Goal: Task Accomplishment & Management: Manage account settings

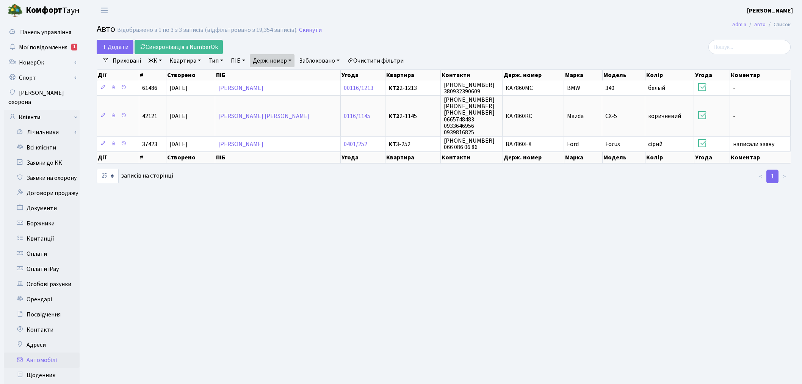
select select "25"
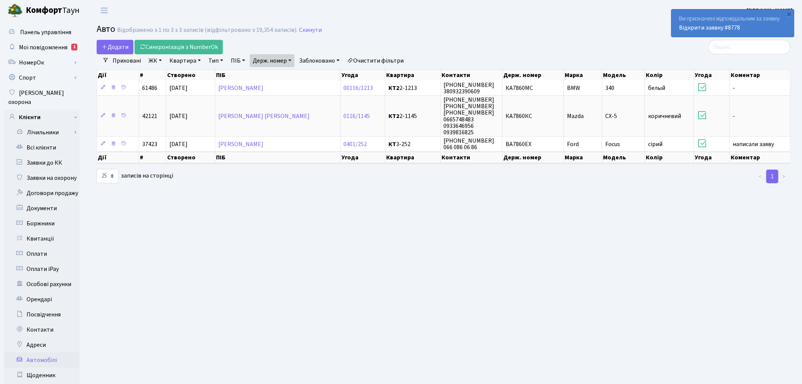
click at [291, 58] on link "Держ. номер" at bounding box center [272, 60] width 45 height 13
click at [291, 70] on input "7860" at bounding box center [272, 75] width 44 height 14
paste input "КА6085ІО"
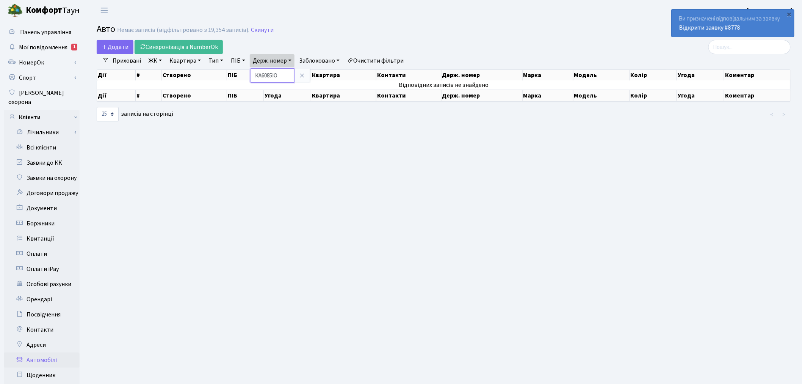
click at [262, 75] on input "КА6085ІО" at bounding box center [272, 75] width 44 height 14
type input "6085"
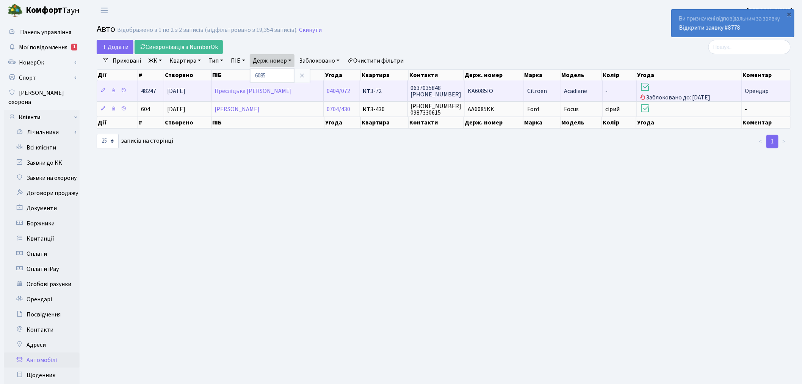
click at [656, 89] on h3 at bounding box center [689, 87] width 99 height 13
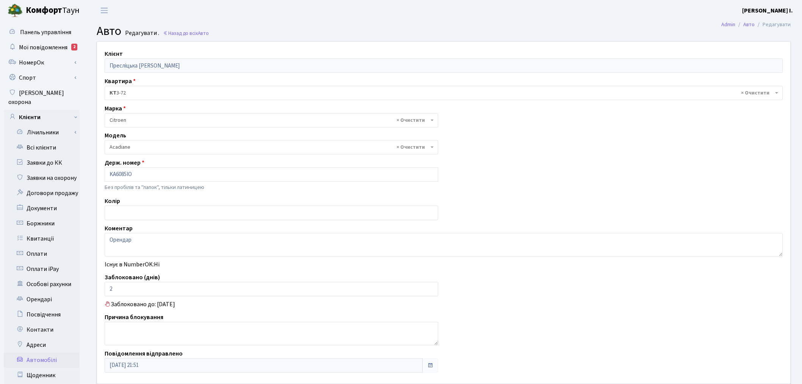
select select "401"
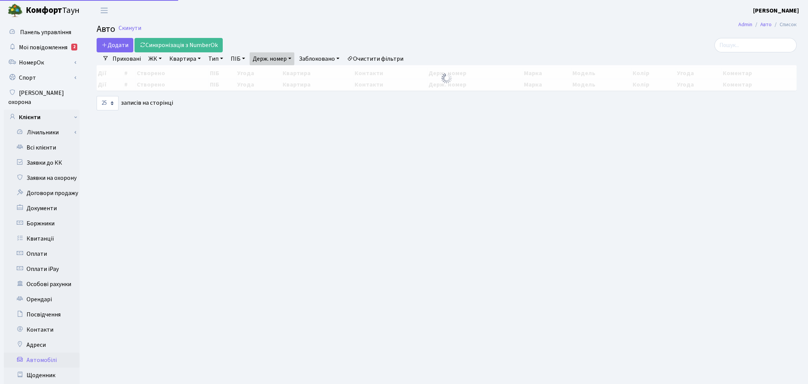
select select "25"
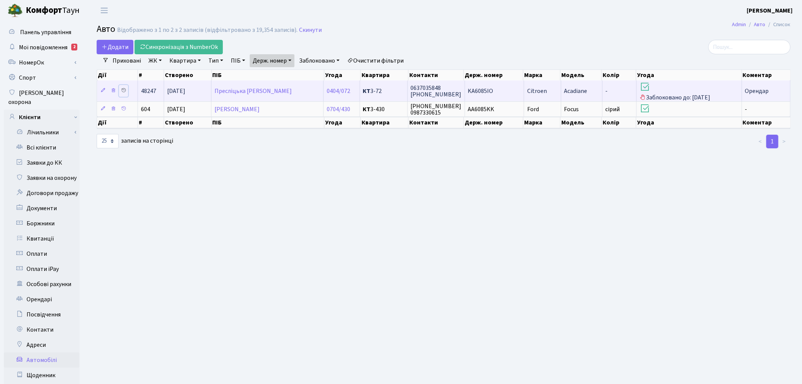
click at [124, 89] on icon at bounding box center [123, 90] width 5 height 5
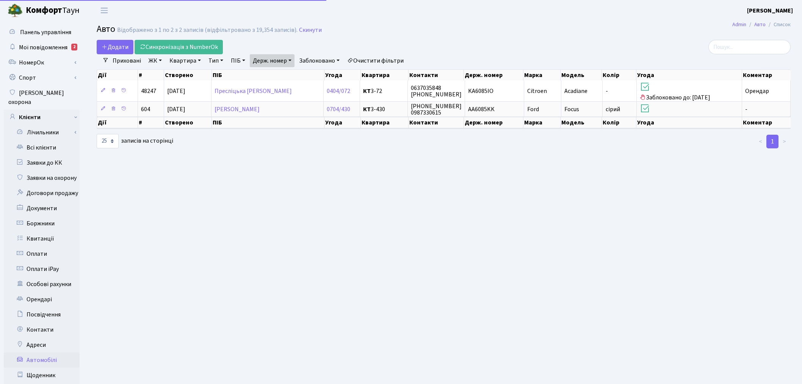
select select "25"
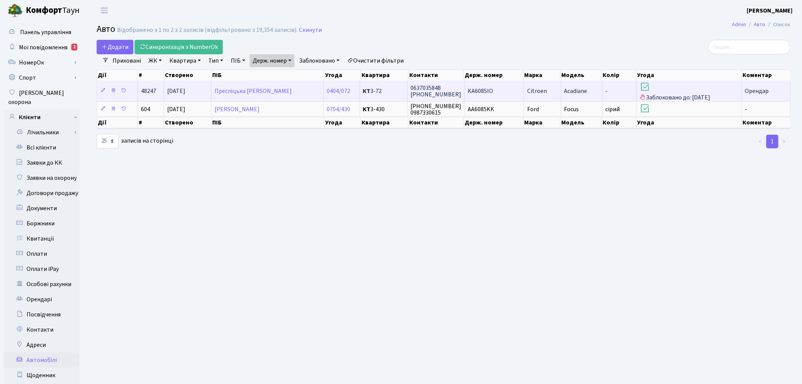
click at [583, 96] on td "Acadiane" at bounding box center [581, 90] width 41 height 21
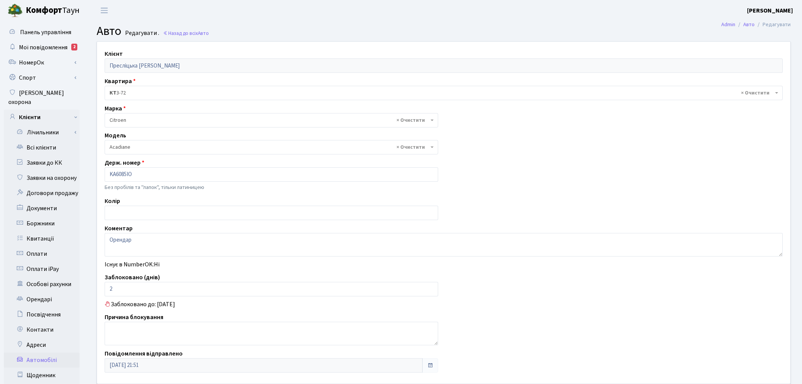
select select "401"
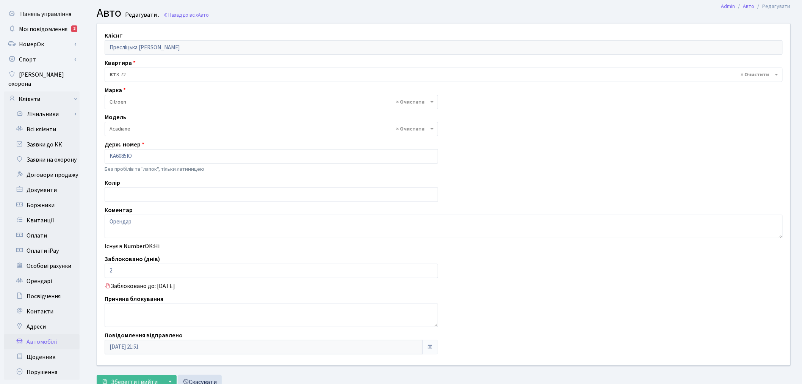
scroll to position [42, 0]
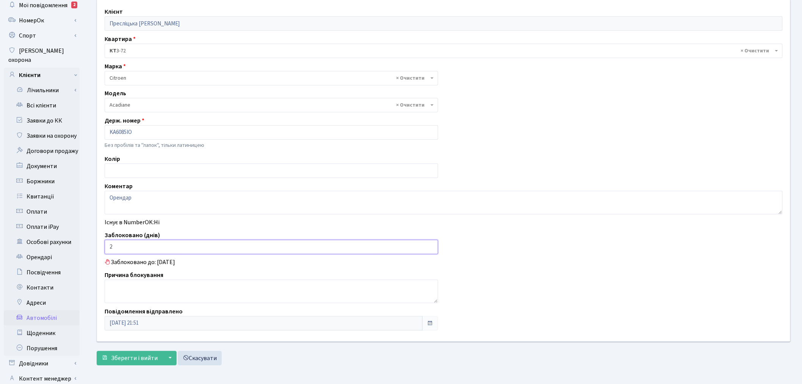
drag, startPoint x: 125, startPoint y: 246, endPoint x: 102, endPoint y: 244, distance: 22.9
click at [102, 244] on div "Заблоковано (днів) 2" at bounding box center [271, 241] width 345 height 23
type input "0"
click at [191, 279] on textarea at bounding box center [272, 290] width 334 height 23
click at [213, 199] on textarea "Орендар" at bounding box center [444, 202] width 678 height 23
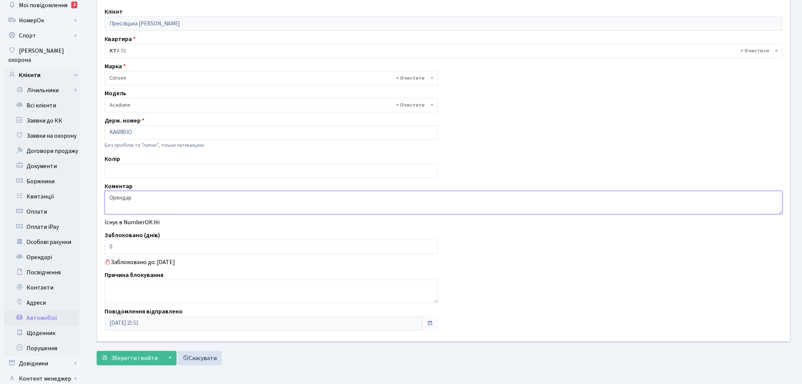
click at [279, 202] on textarea "Орендар" at bounding box center [444, 202] width 678 height 23
type textarea "Орендар (НАПИСАВ ЗАЯВУ ПРО ПРАВИЛЬНЕ ПАРКУВАННЯ 08.10)"
click at [137, 354] on span "Зберегти і вийти" at bounding box center [134, 358] width 47 height 8
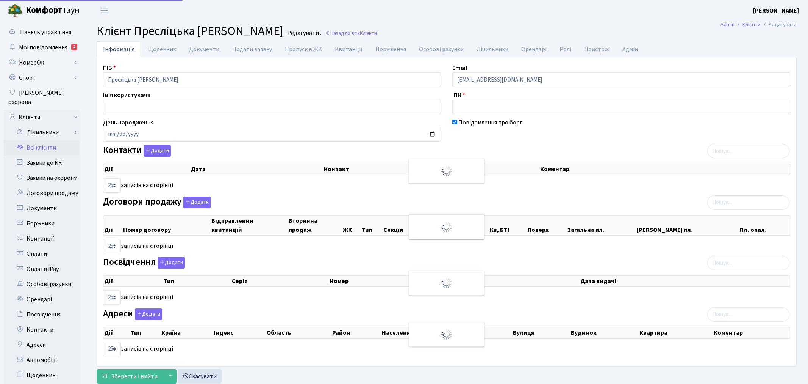
select select "25"
